Goal: Task Accomplishment & Management: Manage account settings

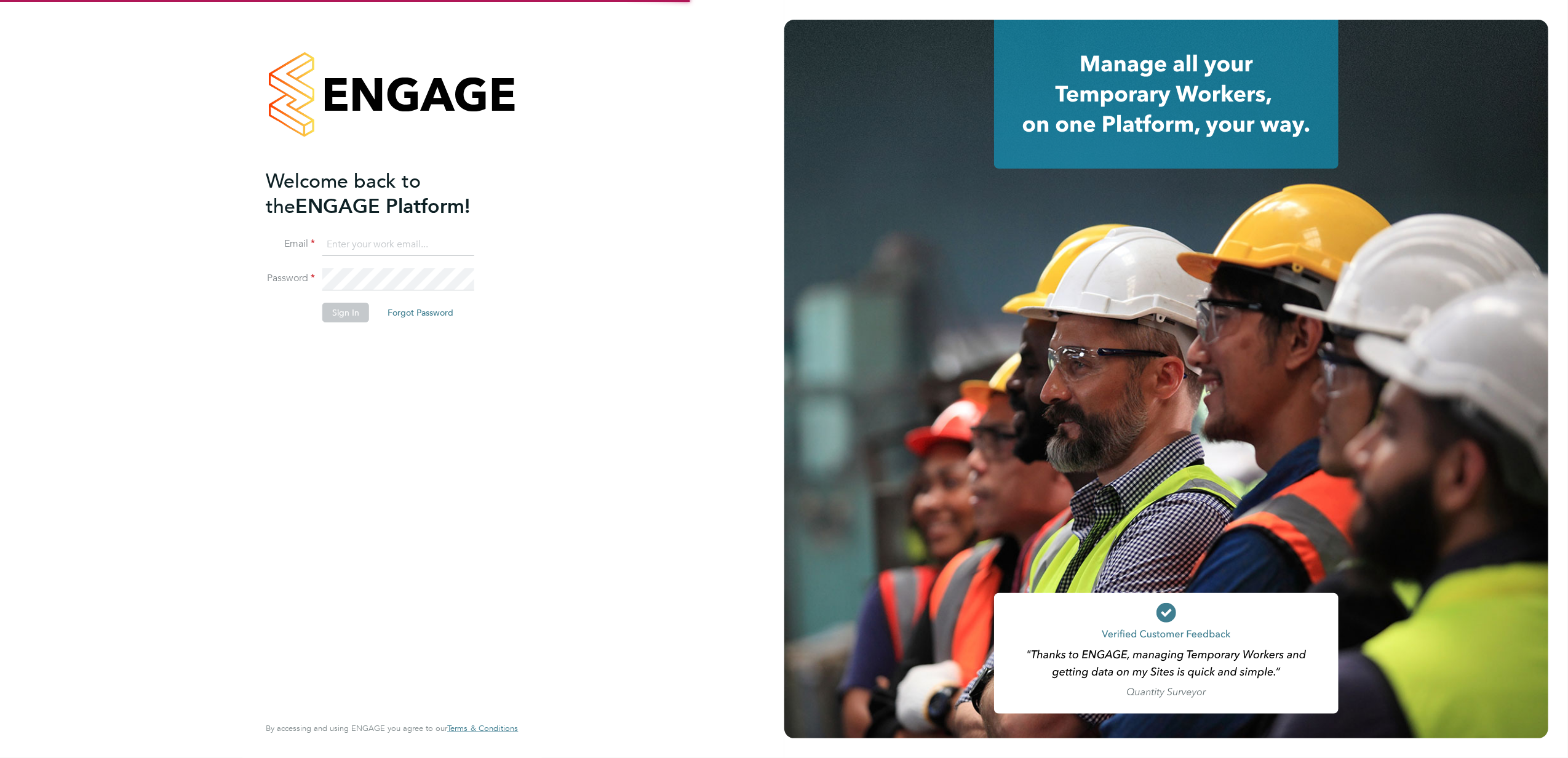
type input "[EMAIL_ADDRESS][PERSON_NAME][DOMAIN_NAME]"
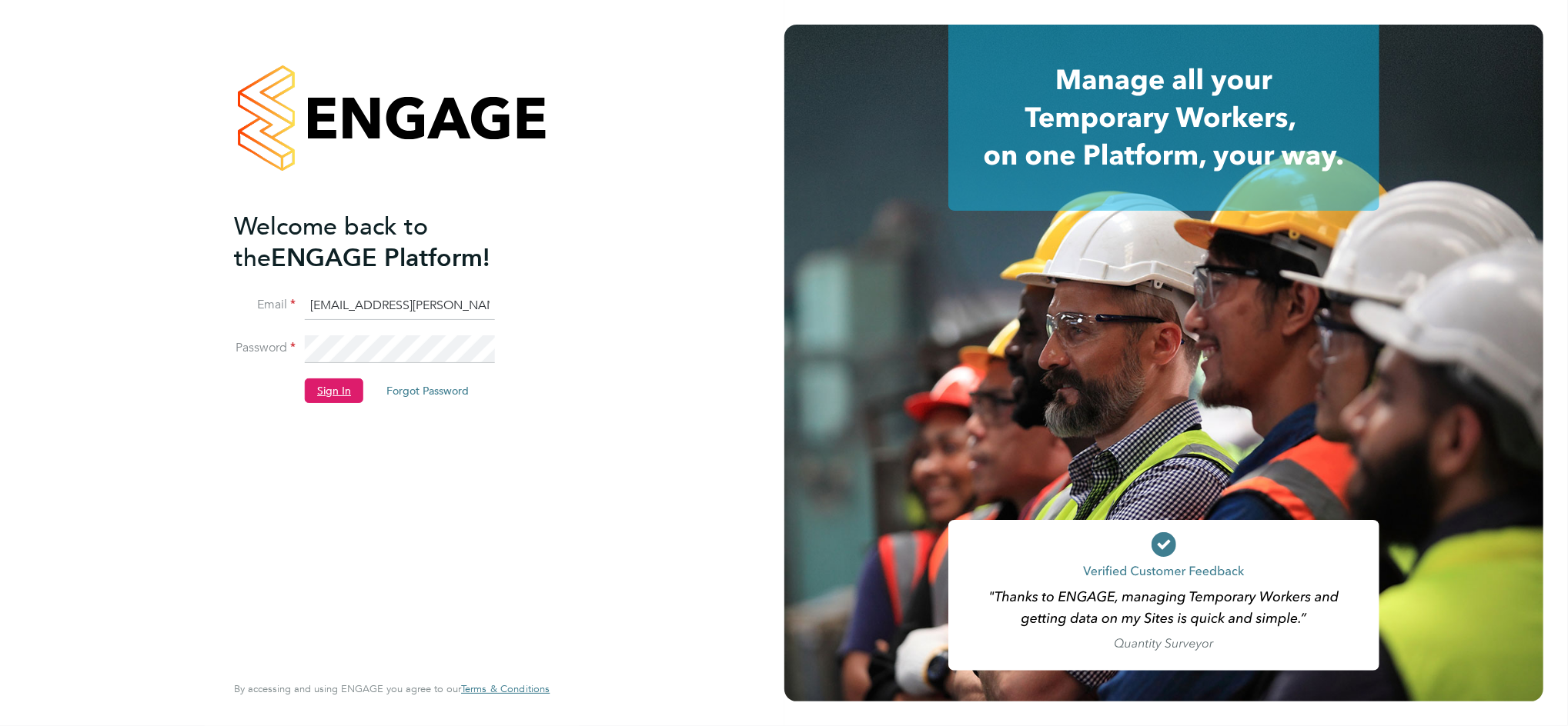
click at [327, 394] on button "Sign In" at bounding box center [334, 391] width 58 height 24
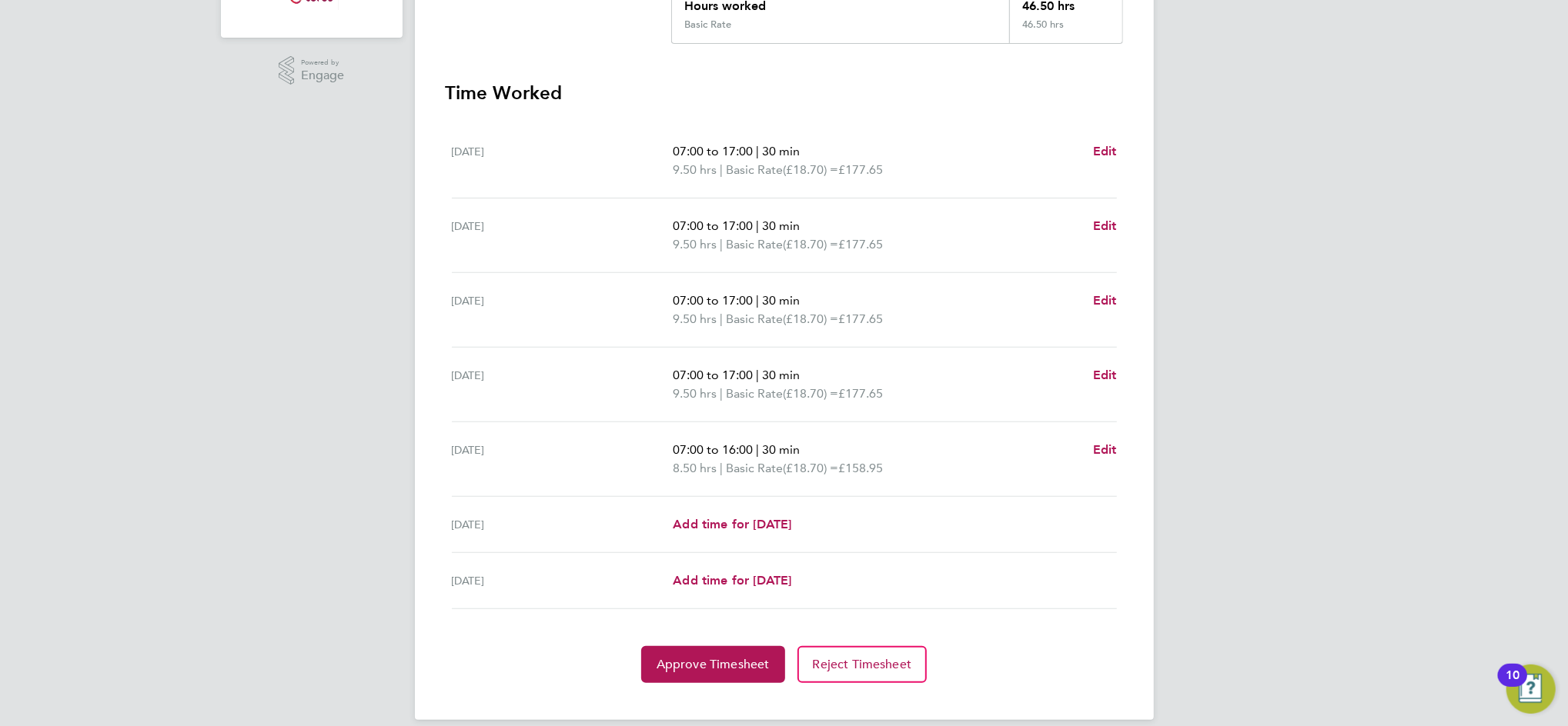
scroll to position [395, 0]
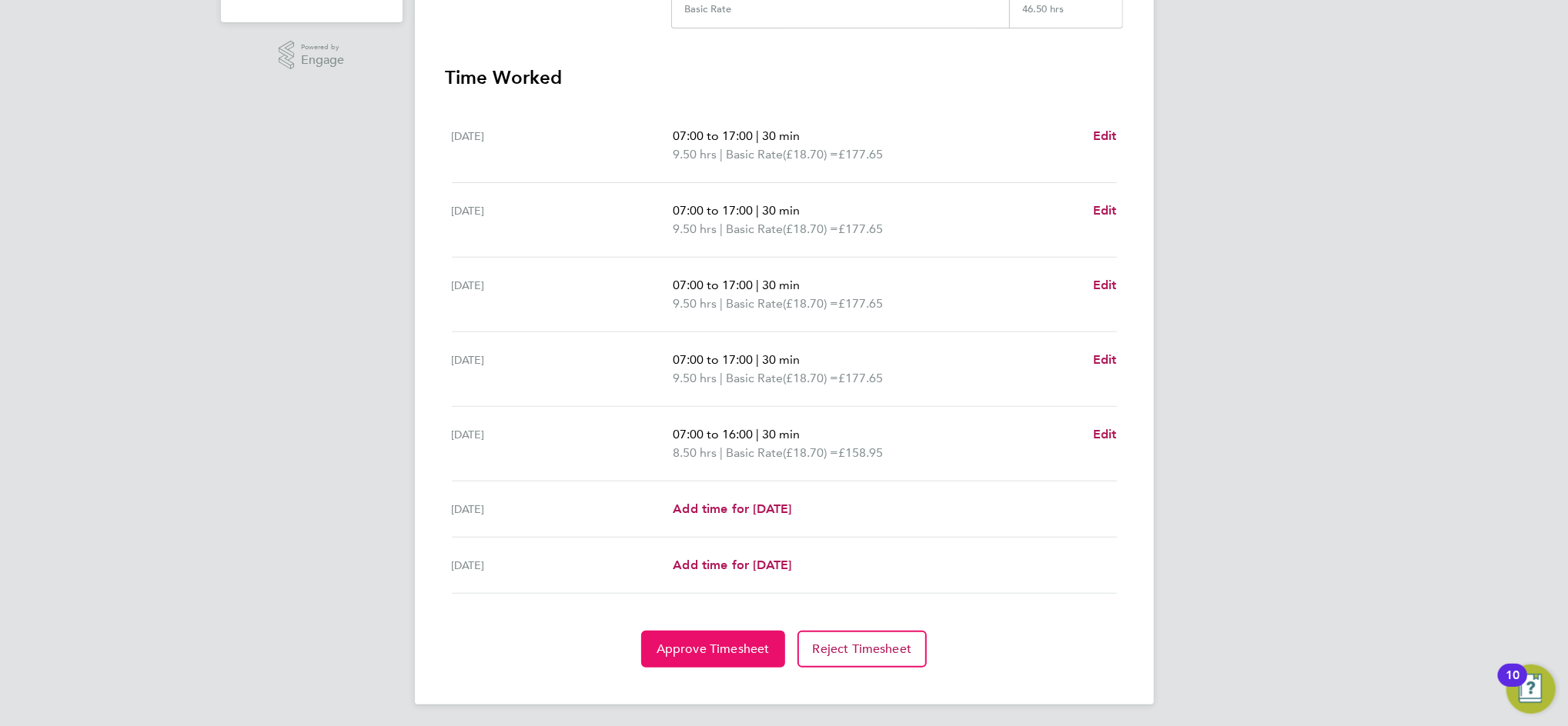
click at [710, 642] on span "Approve Timesheet" at bounding box center [713, 649] width 113 height 16
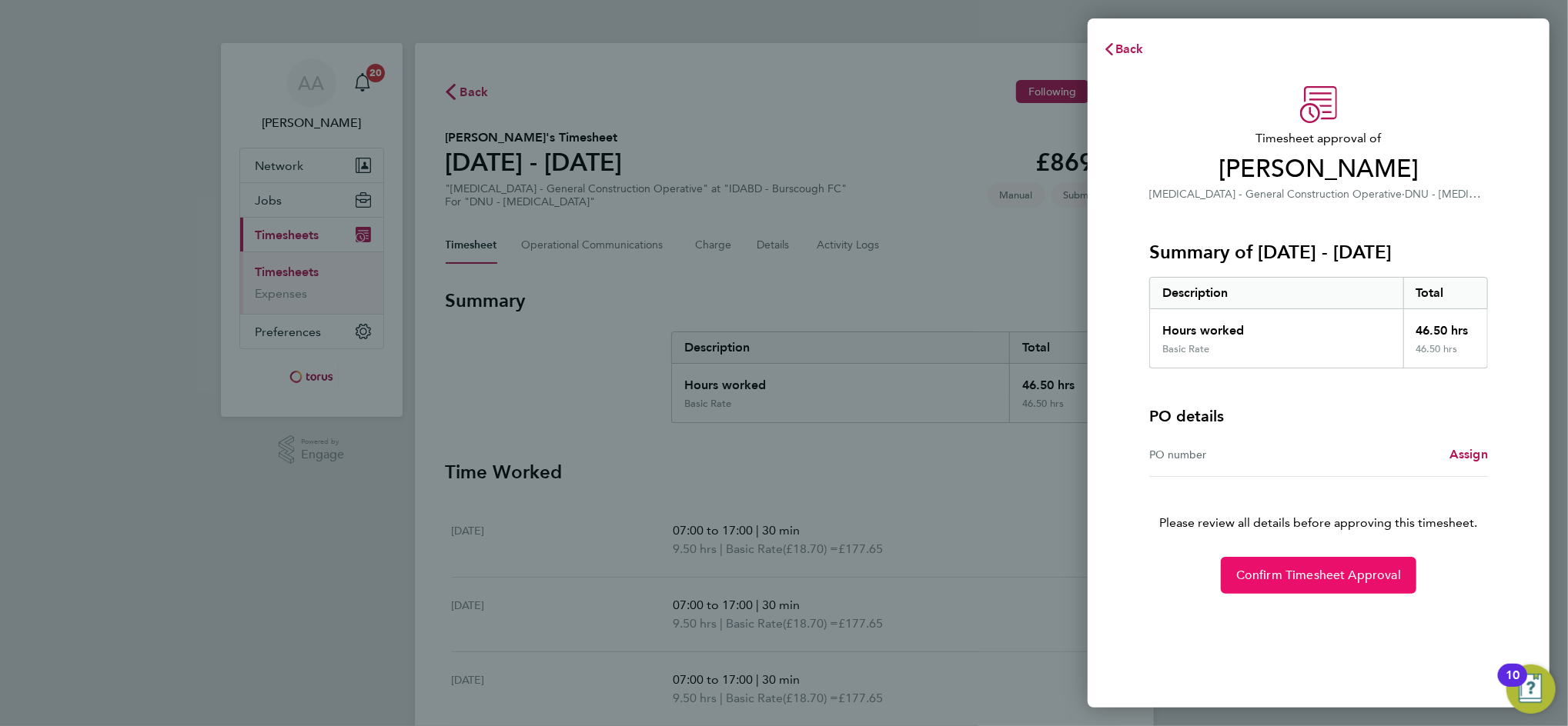
click at [1291, 569] on span "Confirm Timesheet Approval" at bounding box center [1319, 576] width 165 height 16
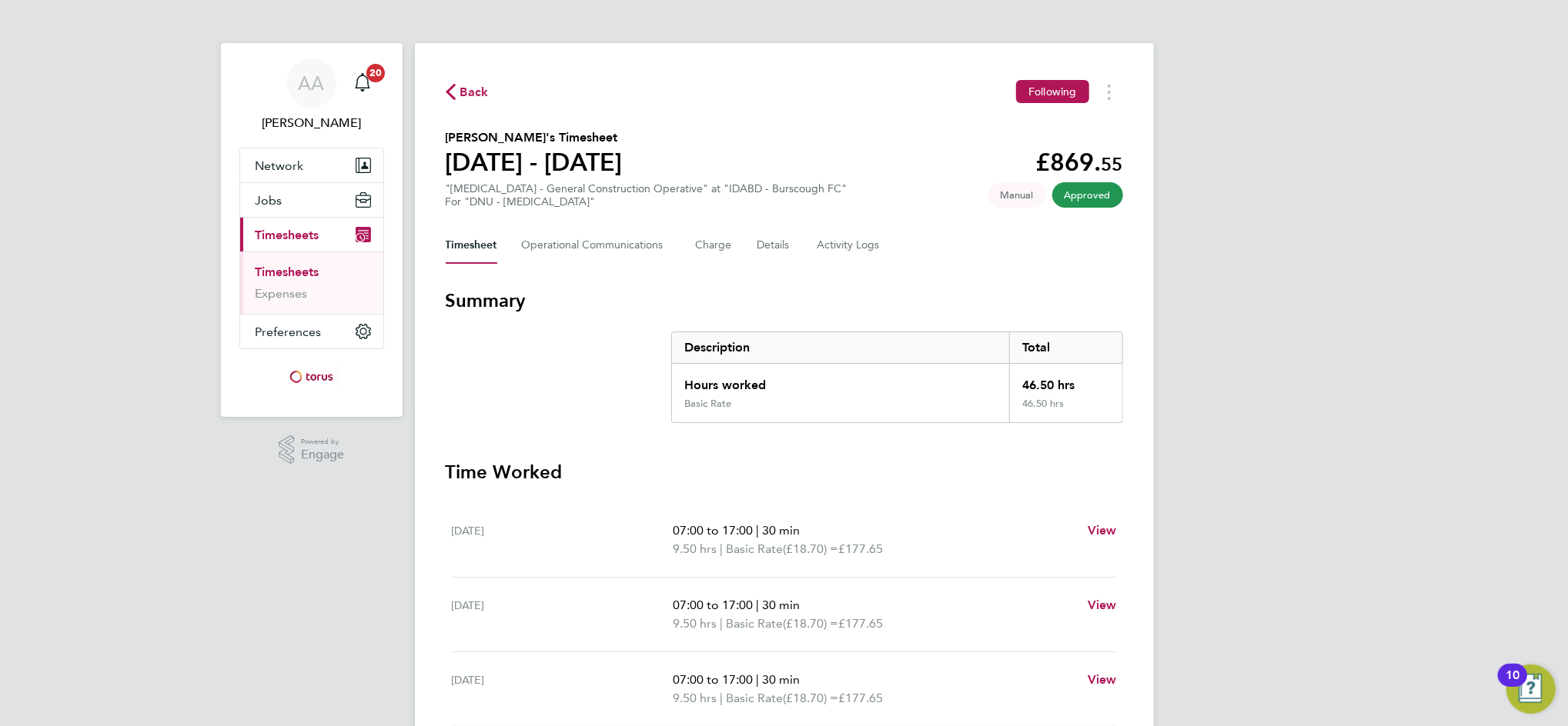
click at [314, 270] on link "Timesheets" at bounding box center [288, 271] width 64 height 15
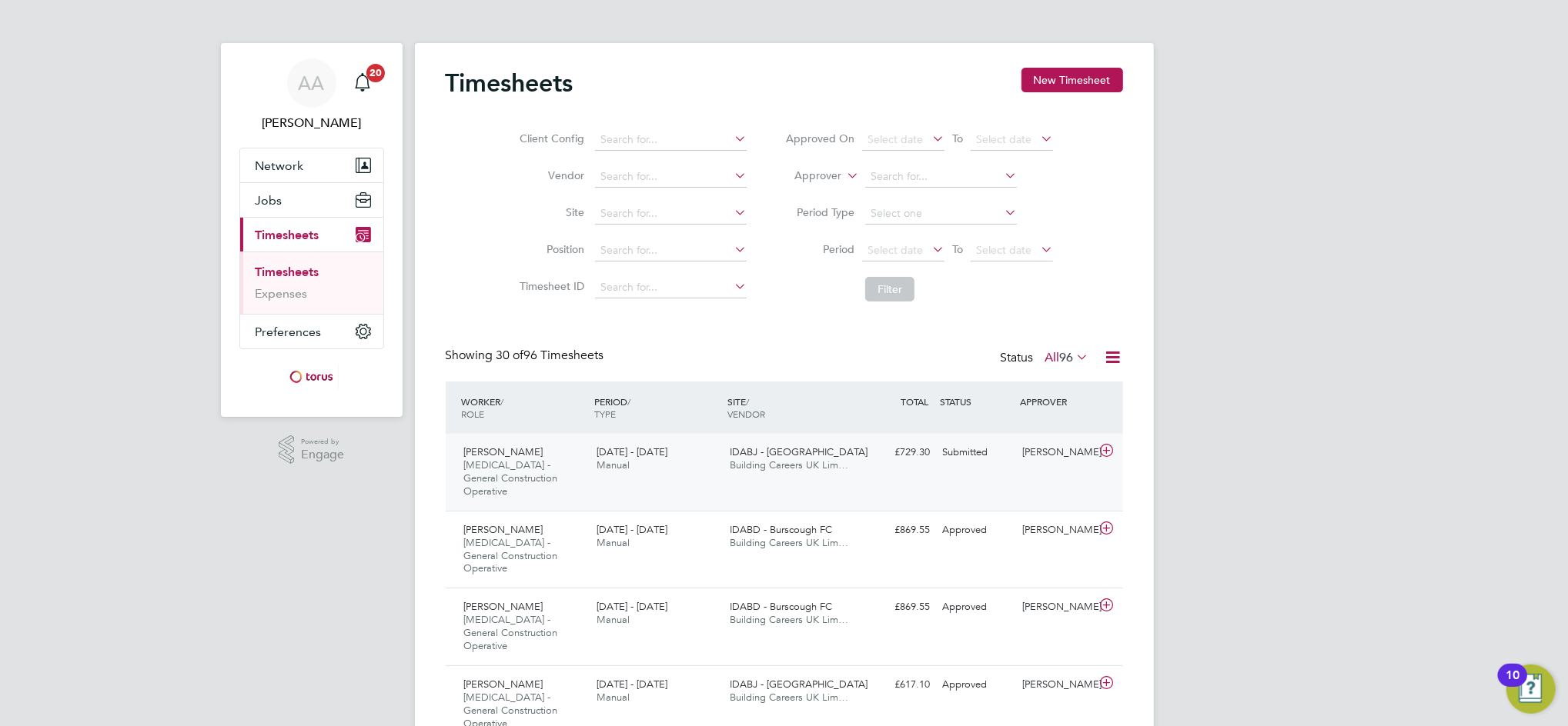
click at [789, 465] on span "Building Careers UK Lim…" at bounding box center [789, 464] width 118 height 13
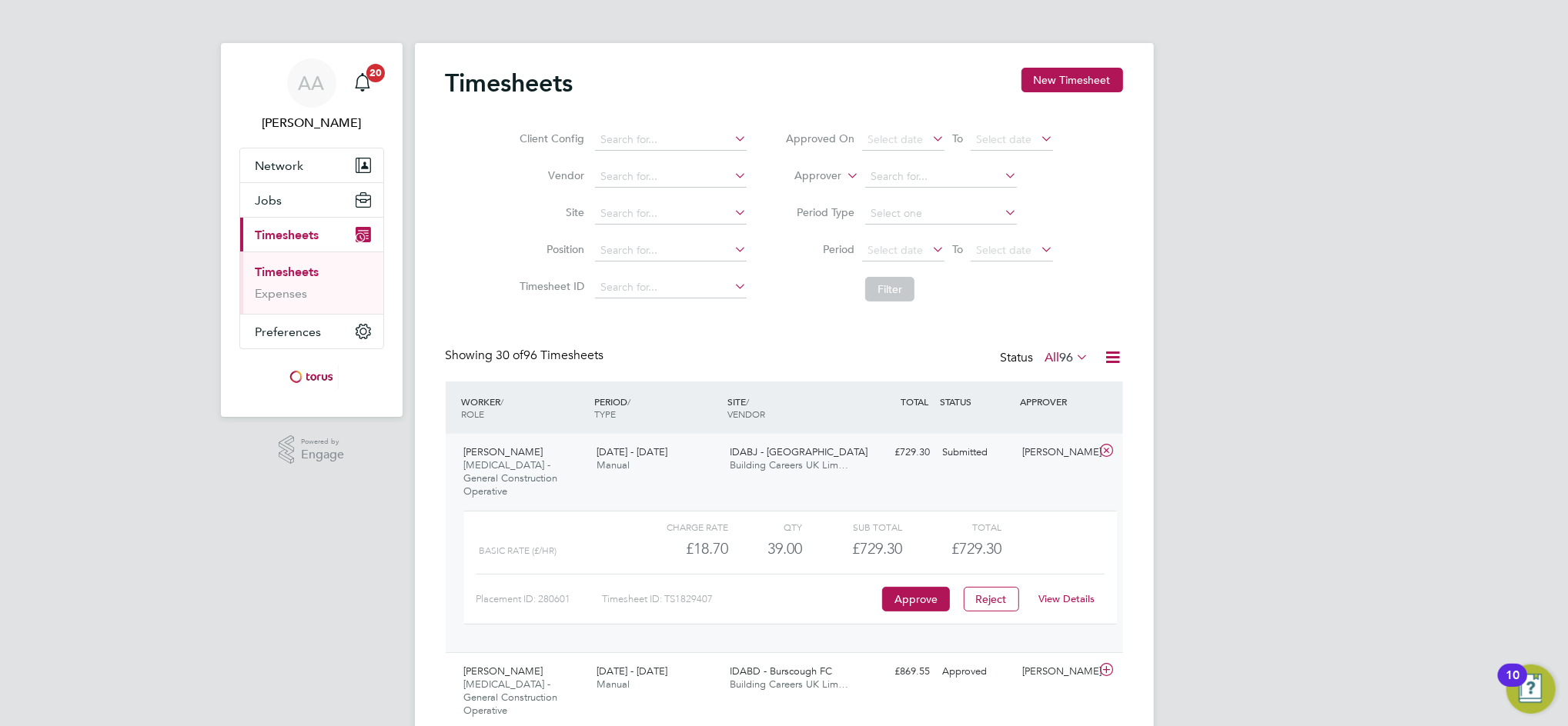
click at [1079, 592] on link "View Details" at bounding box center [1067, 598] width 56 height 13
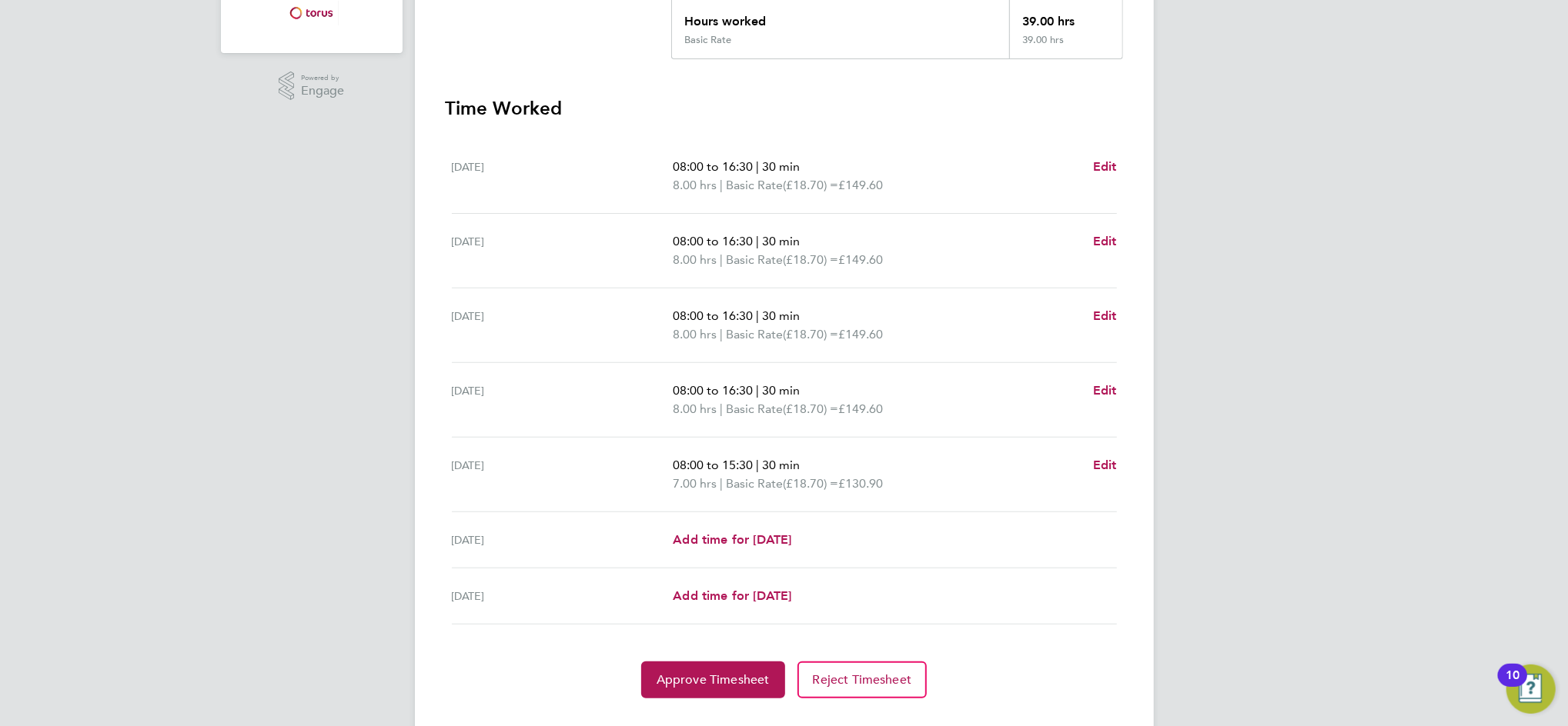
scroll to position [395, 0]
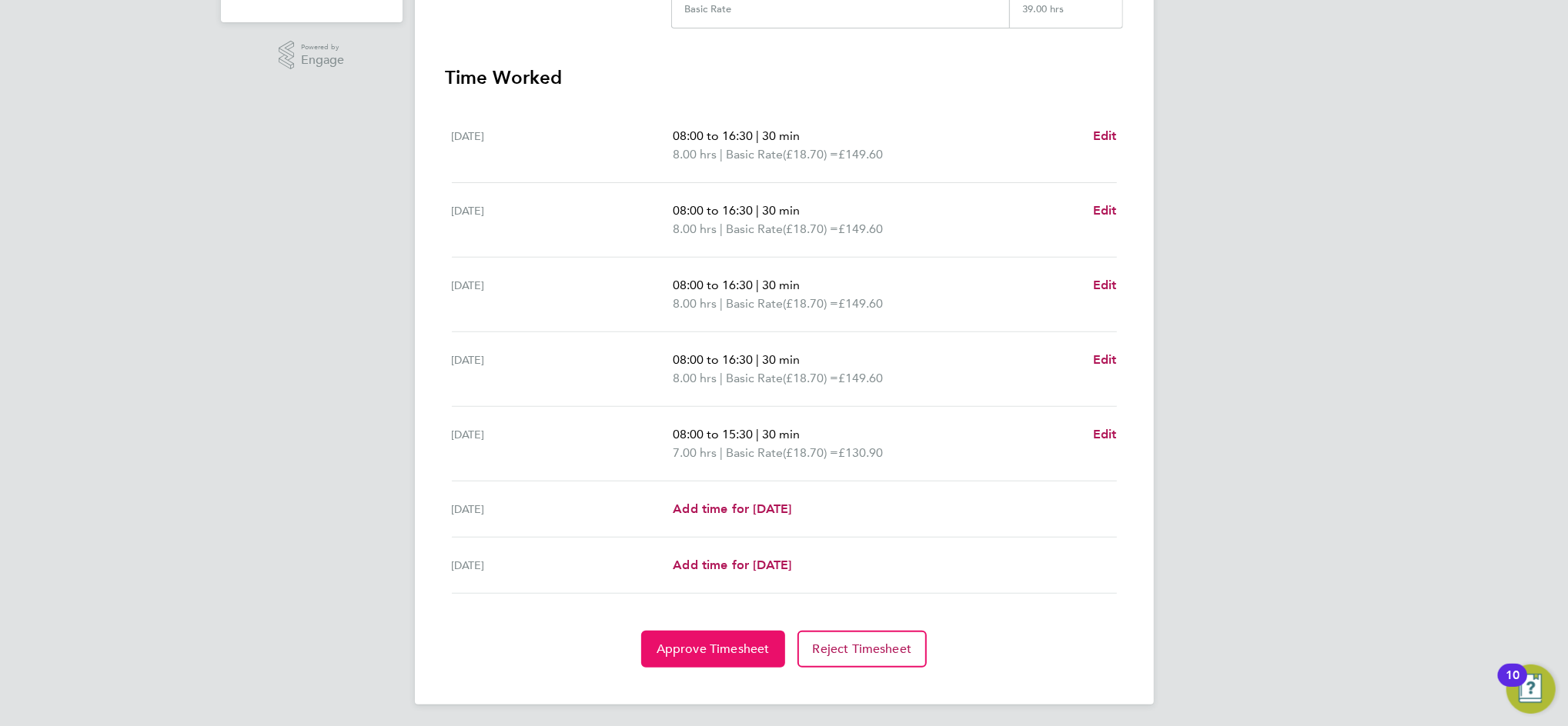
click at [706, 644] on span "Approve Timesheet" at bounding box center [713, 649] width 113 height 16
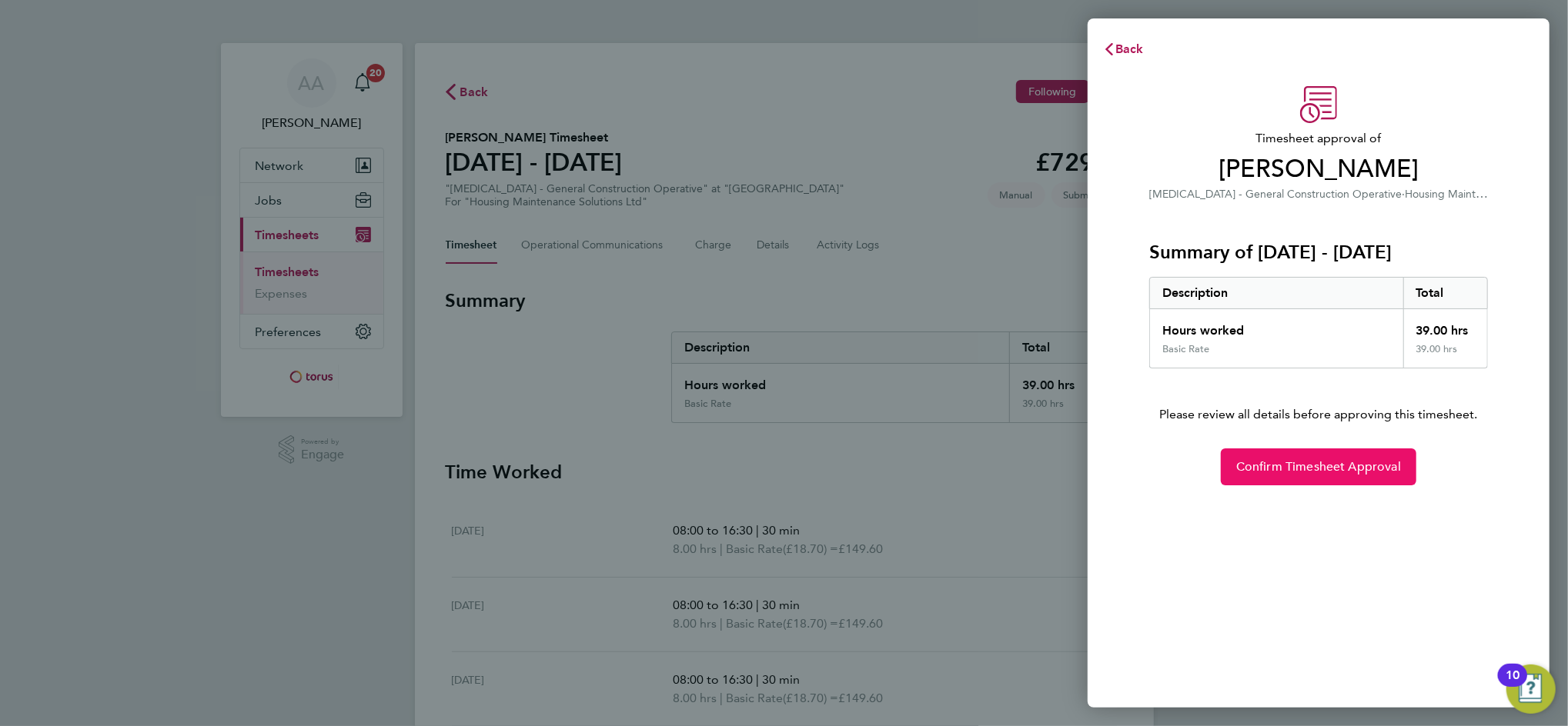
click at [1375, 468] on span "Confirm Timesheet Approval" at bounding box center [1319, 467] width 165 height 16
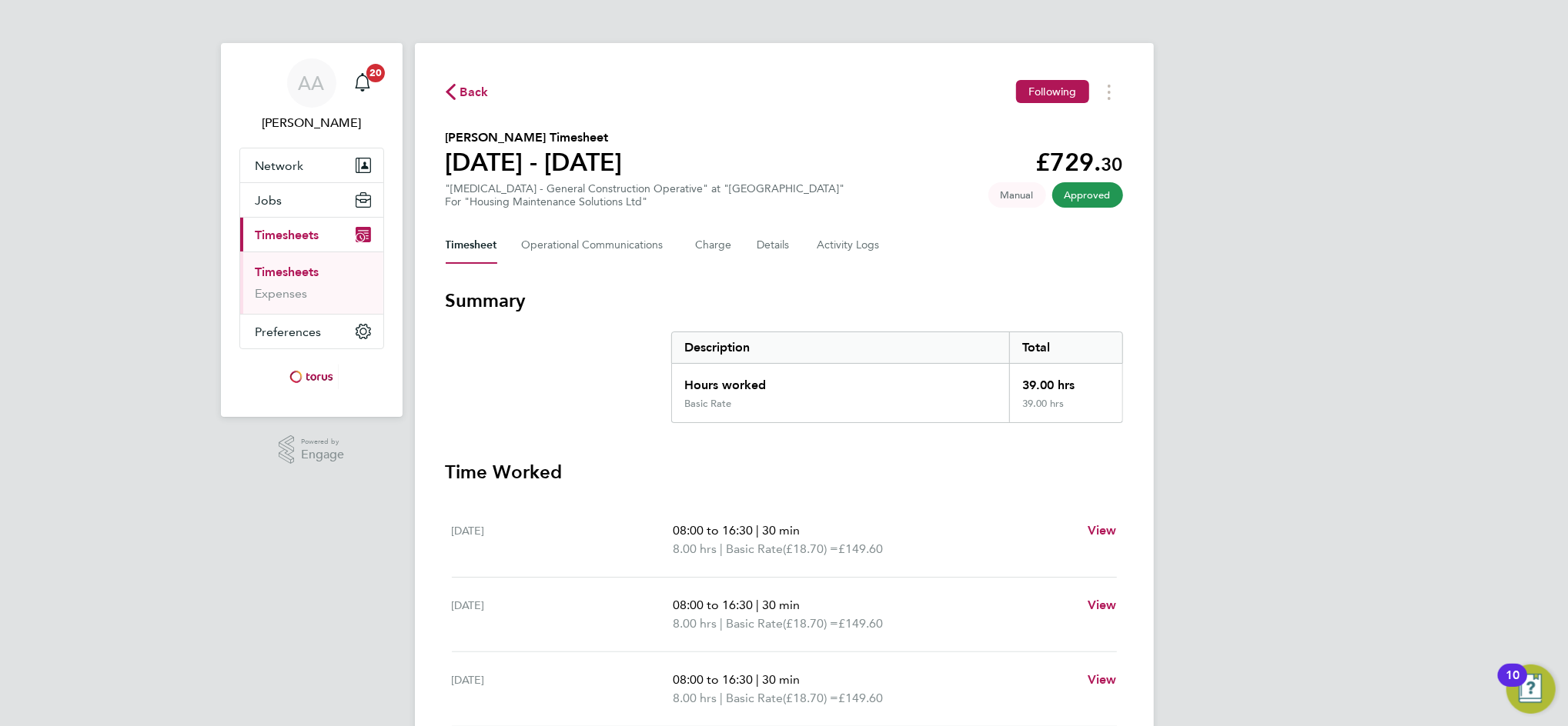
click at [289, 238] on span "Timesheets" at bounding box center [288, 235] width 64 height 15
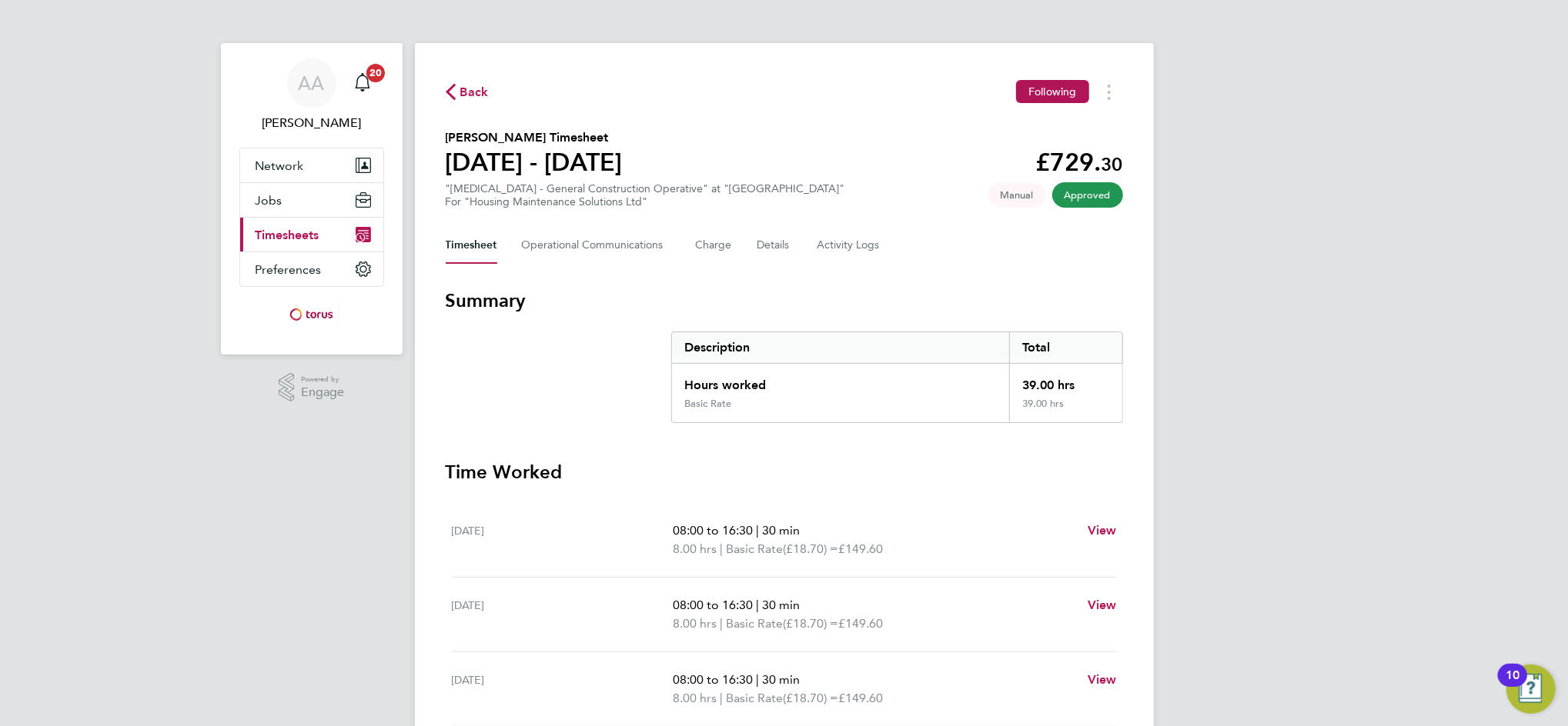
click at [308, 233] on span "Timesheets" at bounding box center [288, 235] width 64 height 15
